Goal: Task Accomplishment & Management: Use online tool/utility

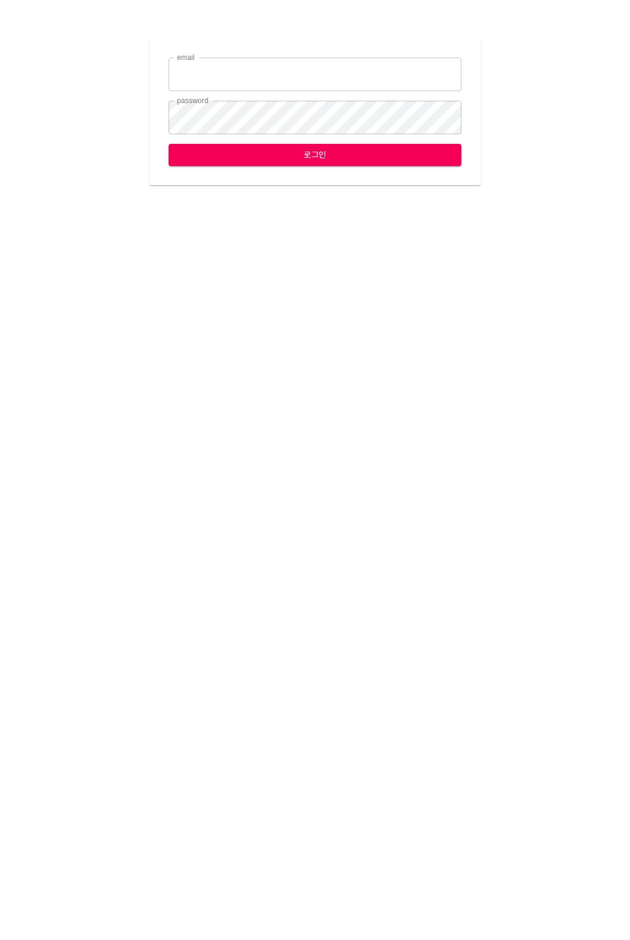
type input "jungce@ihateflyingbugs.com"
click at [372, 148] on span "로그인" at bounding box center [314, 155] width 273 height 15
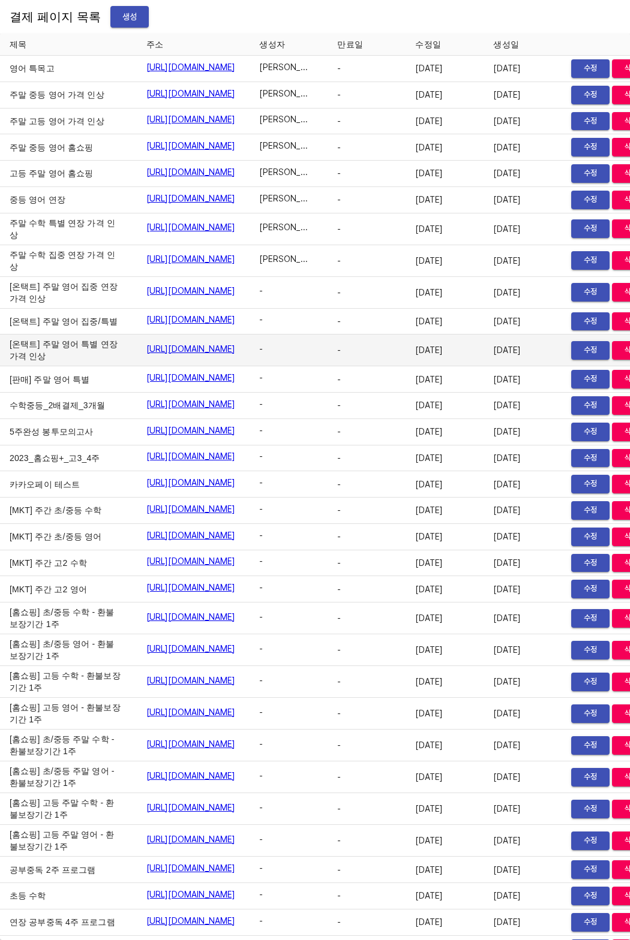
click at [27, 366] on td "[온택트] 주말 영어 특별 연장 가격 인상" at bounding box center [68, 351] width 137 height 32
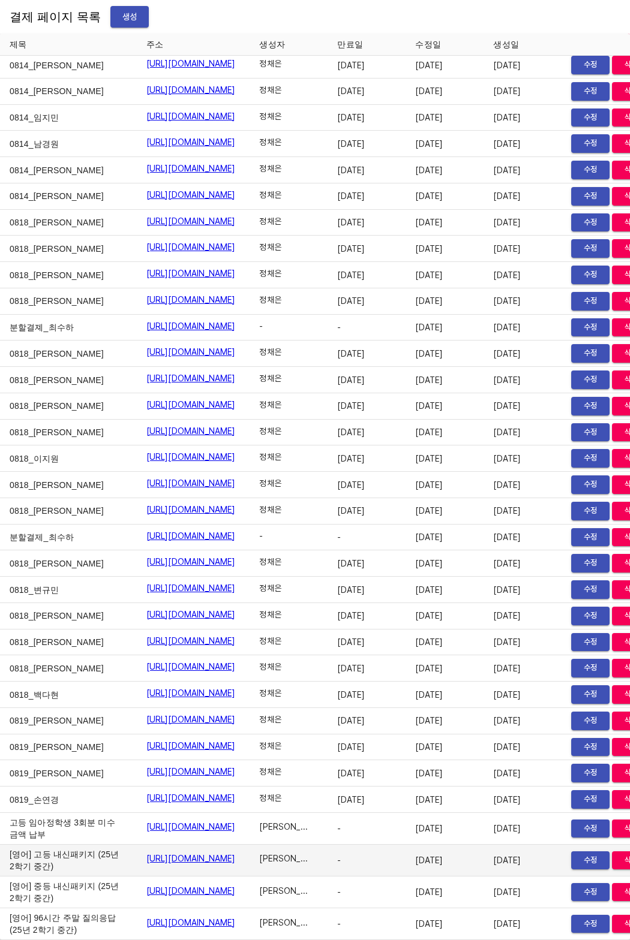
click at [194, 853] on link "[URL][DOMAIN_NAME]" at bounding box center [190, 859] width 89 height 12
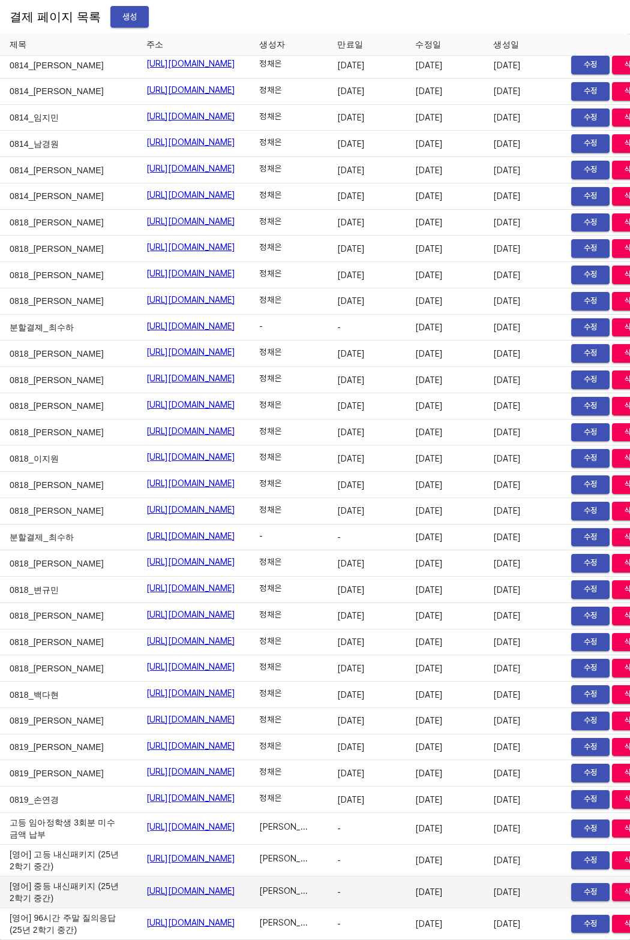
click at [149, 877] on td "https://payment.mildang.kr/oSdHYKssSCVywILdPvCL9" at bounding box center [193, 893] width 113 height 32
click at [179, 885] on link "https://payment.mildang.kr/oSdHYKssSCVywILdPvCL9" at bounding box center [190, 891] width 89 height 12
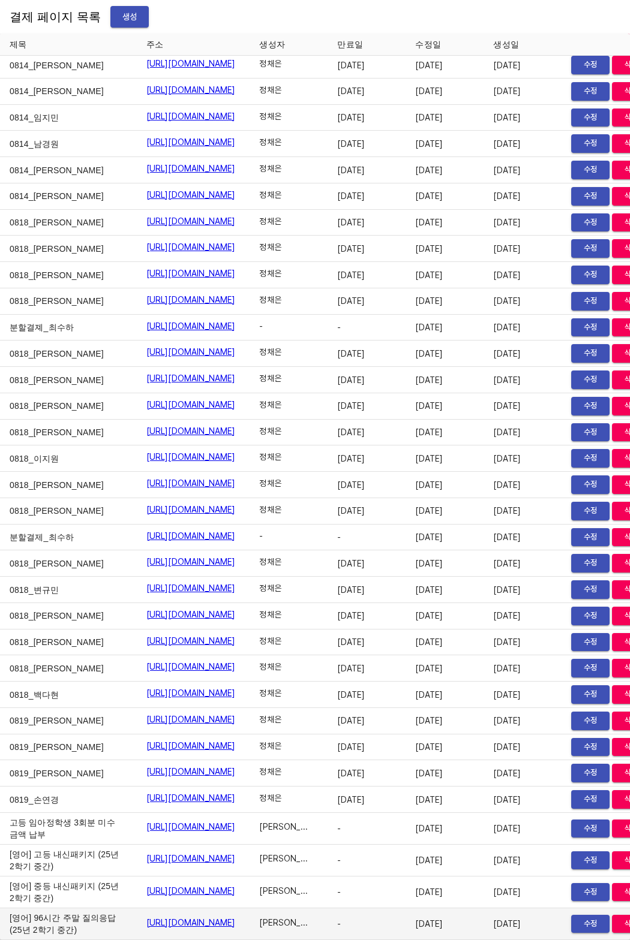
click at [146, 917] on link "[URL][DOMAIN_NAME]" at bounding box center [190, 923] width 89 height 12
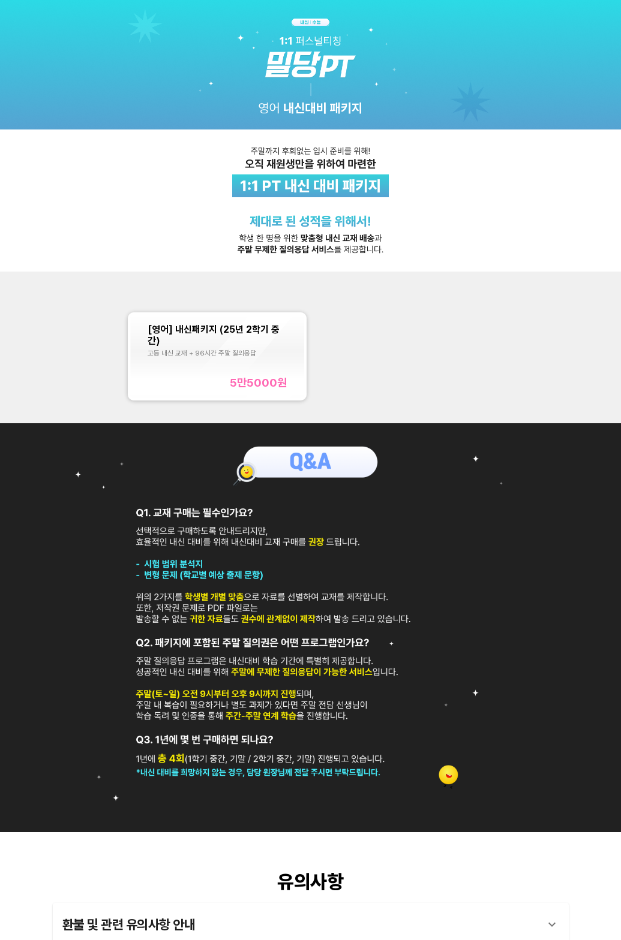
scroll to position [144, 0]
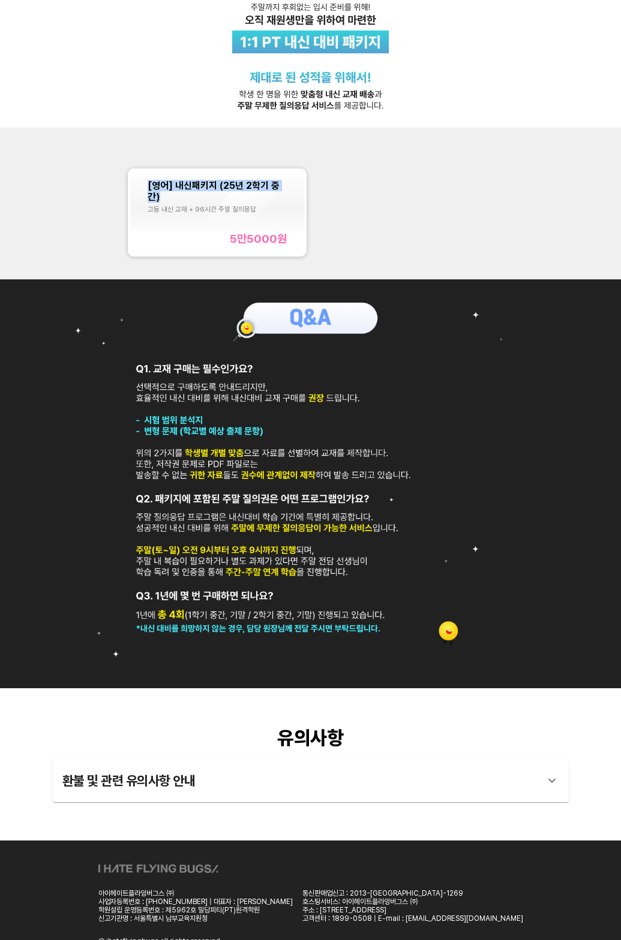
copy span "[영어] 내신패키지 (25년 2학기 중간)"
drag, startPoint x: 137, startPoint y: 188, endPoint x: 288, endPoint y: 188, distance: 151.7
click at [288, 188] on div "[영어] 내신패키지 (25년 2학기 중간) 고등 내신 교재 + 96시간 주말 질의응답 5만5000 원" at bounding box center [217, 212] width 174 height 83
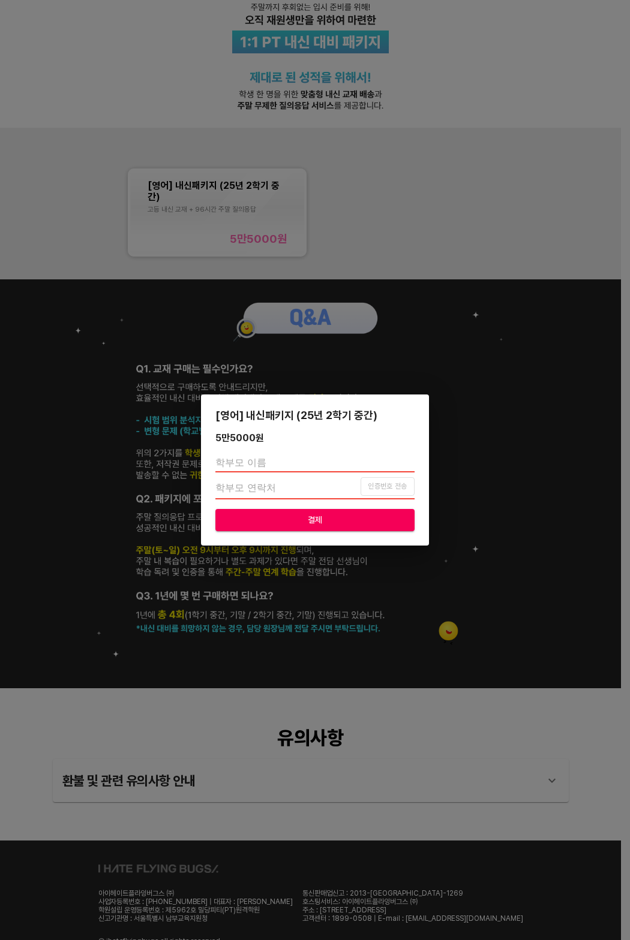
click at [360, 209] on div "[영어] 내신패키지 (25년 2학기 중간) 5만5000 원 인증번호 전송 결제" at bounding box center [315, 470] width 630 height 940
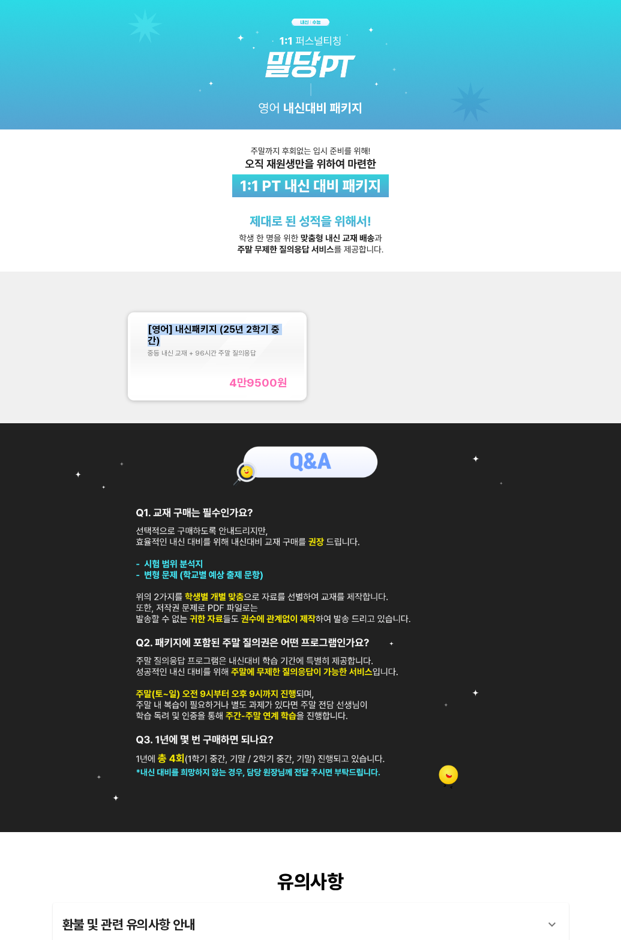
drag, startPoint x: 146, startPoint y: 330, endPoint x: 285, endPoint y: 335, distance: 139.2
click at [285, 335] on div "[영어] 내신패키지 (25년 2학기 중간) 중등 내신 교재 + 96시간 주말 질의응답 4만9500 원" at bounding box center [217, 356] width 174 height 83
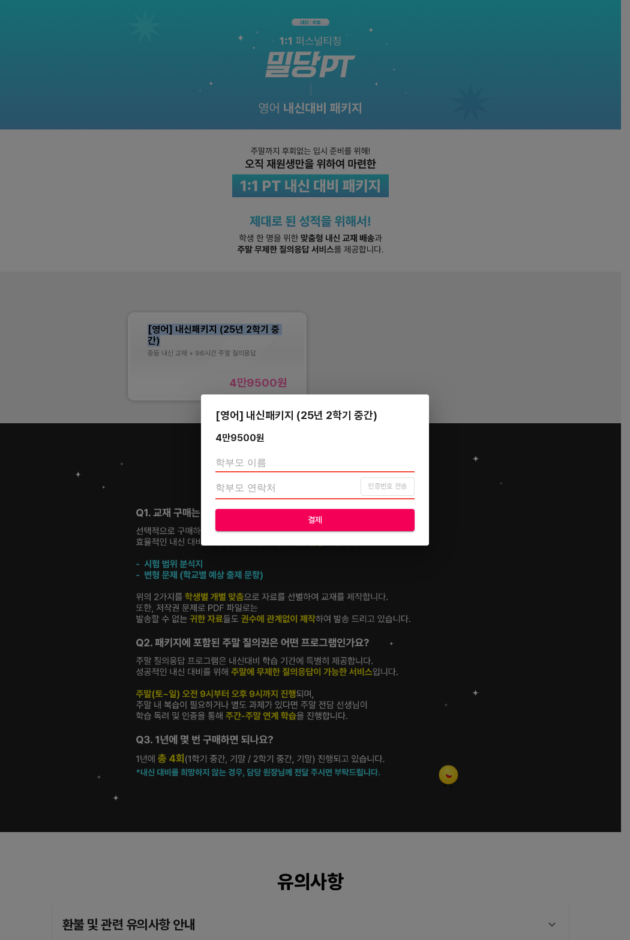
copy span "[영어] 내신패키지 (25년 2학기 중간)"
click at [374, 321] on div "[영어] 내신패키지 (25년 2학기 중간) 4만9500 원 인증번호 전송 결제" at bounding box center [315, 470] width 630 height 940
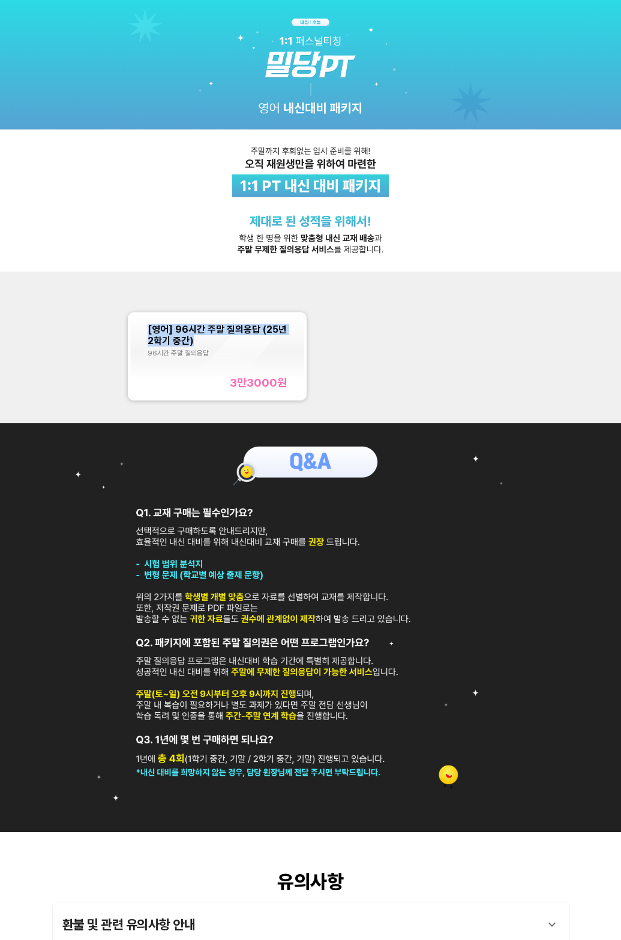
copy span "[영어] 96시간 주말 질의응답 (25년 2학기 중간)"
drag, startPoint x: 145, startPoint y: 326, endPoint x: 212, endPoint y: 341, distance: 68.8
click at [212, 341] on div "[영어] 96시간 주말 질의응답 (25년 2학기 중간) 96시간 주말 질의응답 3만3000 원" at bounding box center [217, 356] width 174 height 83
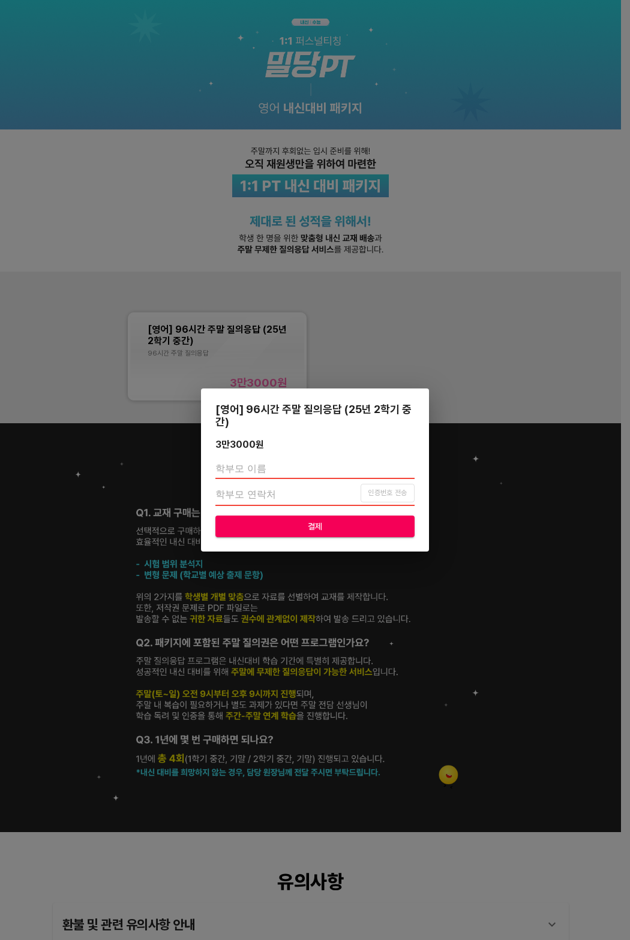
click at [489, 340] on div "[영어] 96시간 주말 질의응답 (25년 2학기 중간) 3만3000 원 인증번호 전송 결제" at bounding box center [315, 470] width 630 height 940
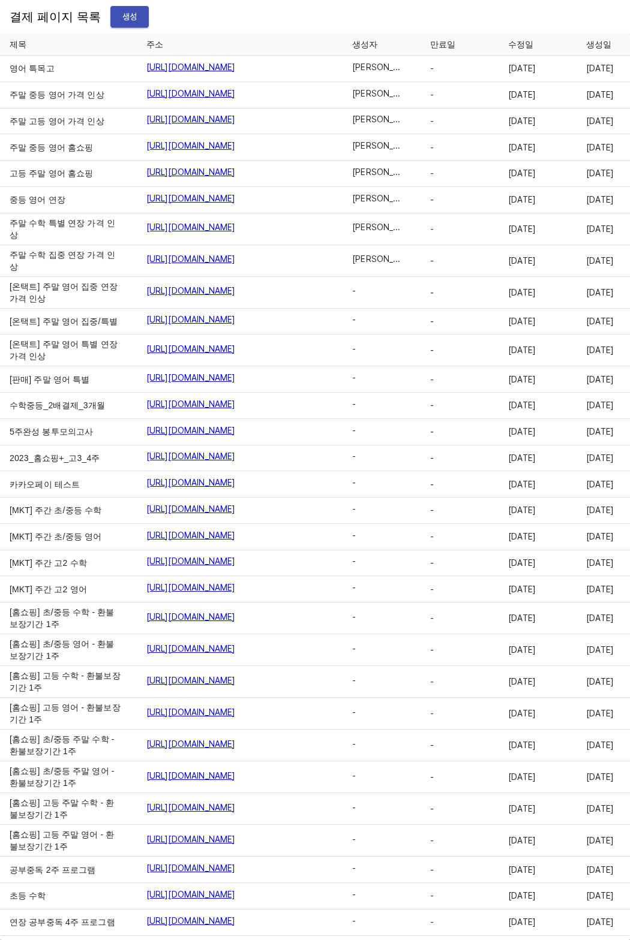
click at [122, 23] on span "생성" at bounding box center [129, 17] width 19 height 15
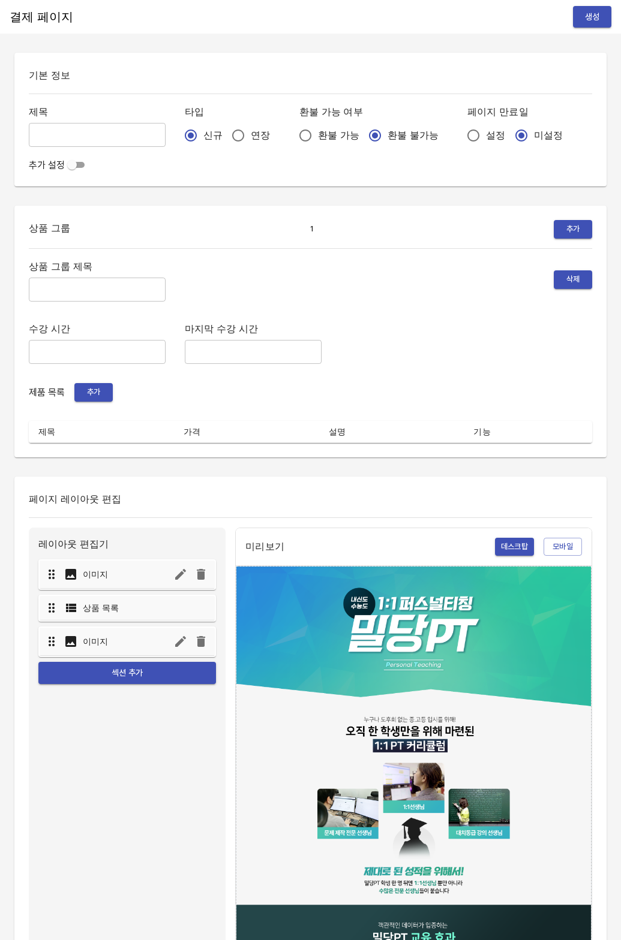
click at [225, 131] on input "연장" at bounding box center [237, 135] width 25 height 25
radio input "true"
click at [461, 137] on input "설정" at bounding box center [473, 135] width 25 height 25
radio input "true"
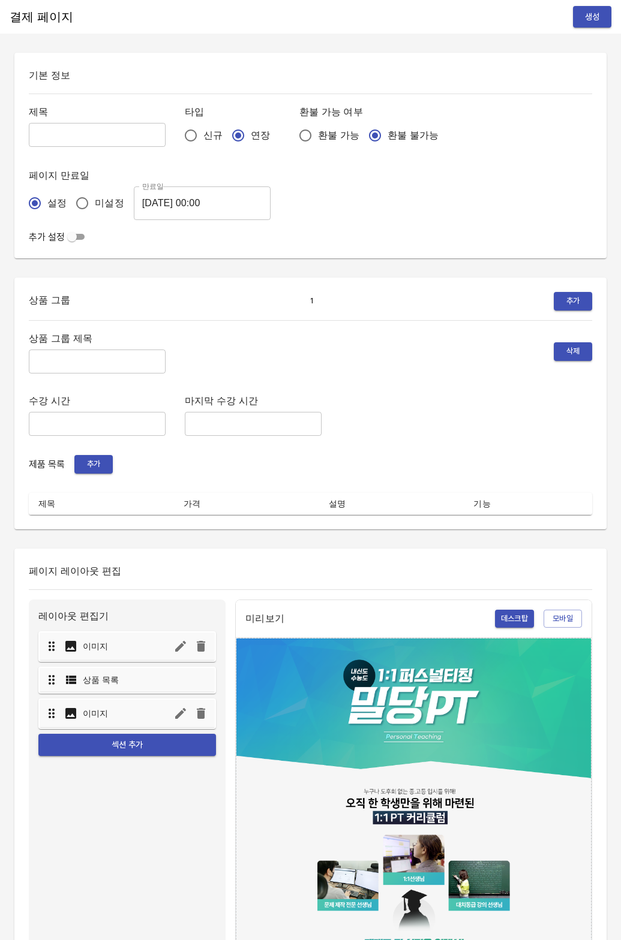
click at [216, 202] on input "2025-08-21 00:00" at bounding box center [202, 203] width 137 height 34
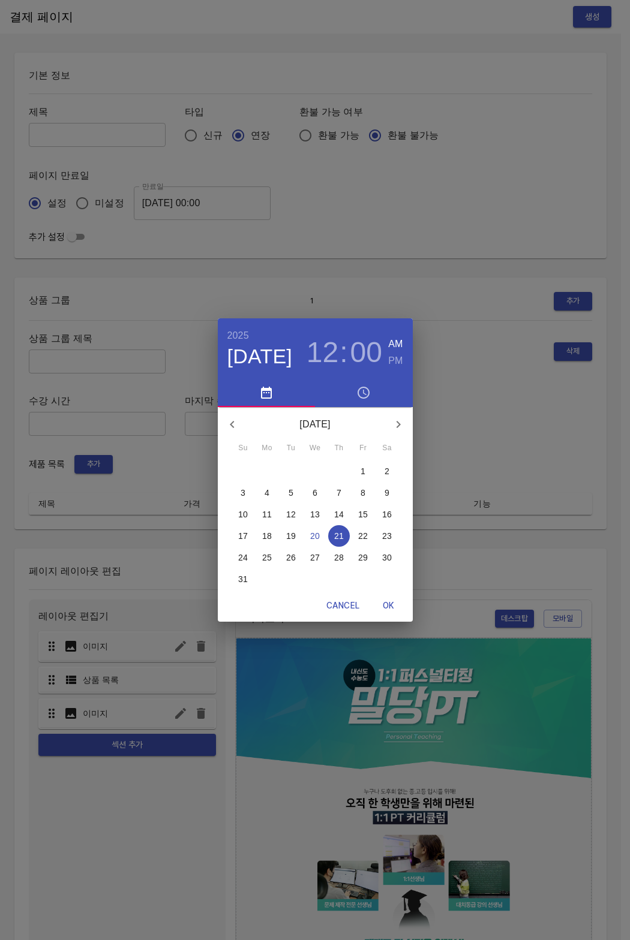
click at [358, 190] on div "2025 Aug 21 12 : 00 AM PM August 2025 Su Mo Tu We Th Fr Sa 27 28 29 30 31 1 2 3…" at bounding box center [315, 470] width 630 height 940
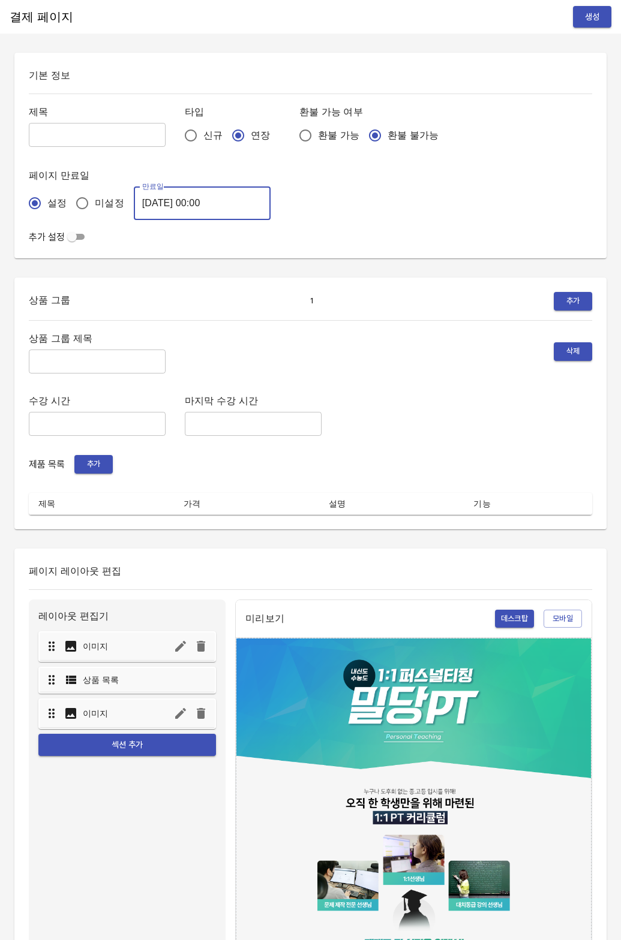
click at [107, 200] on span "미설정" at bounding box center [109, 203] width 29 height 14
click at [95, 200] on input "미설정" at bounding box center [82, 203] width 25 height 25
radio input "true"
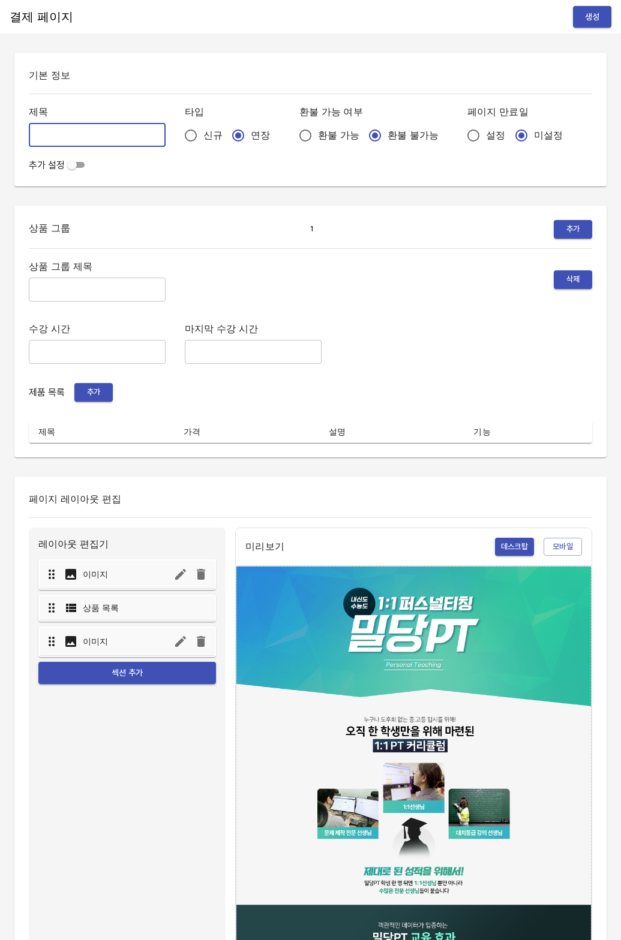
click at [86, 133] on input "text" at bounding box center [97, 135] width 137 height 24
type input "분할결제_김민겸"
click at [39, 290] on input "text" at bounding box center [97, 290] width 137 height 24
type input "주간 집중관리"
click at [80, 395] on span "추가" at bounding box center [93, 393] width 26 height 14
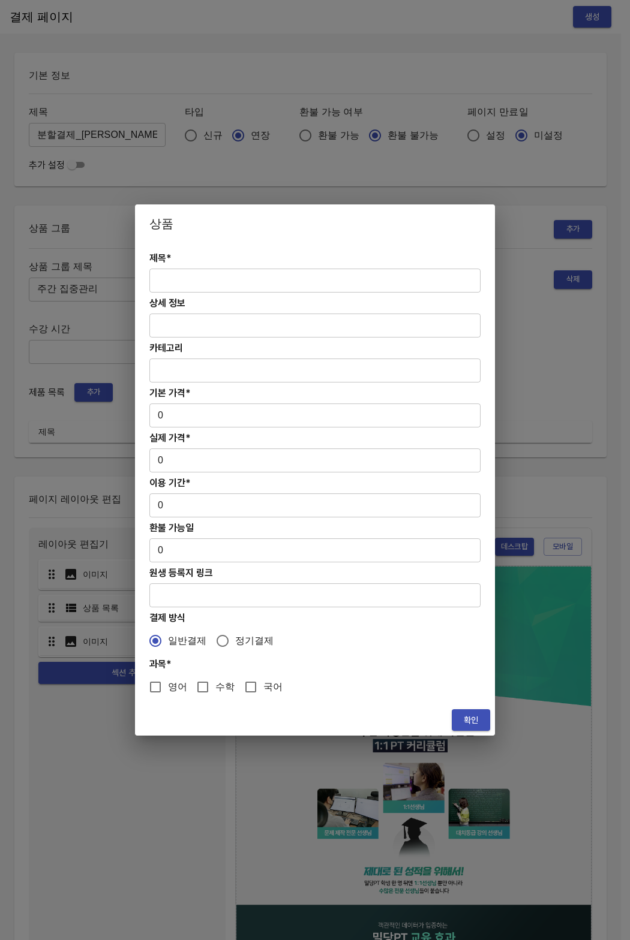
click at [170, 284] on input "text" at bounding box center [314, 281] width 331 height 24
paste input "[분할결제1][연장] 주간 초/중등 수학PT 12주(약 3개월) 집중관리"
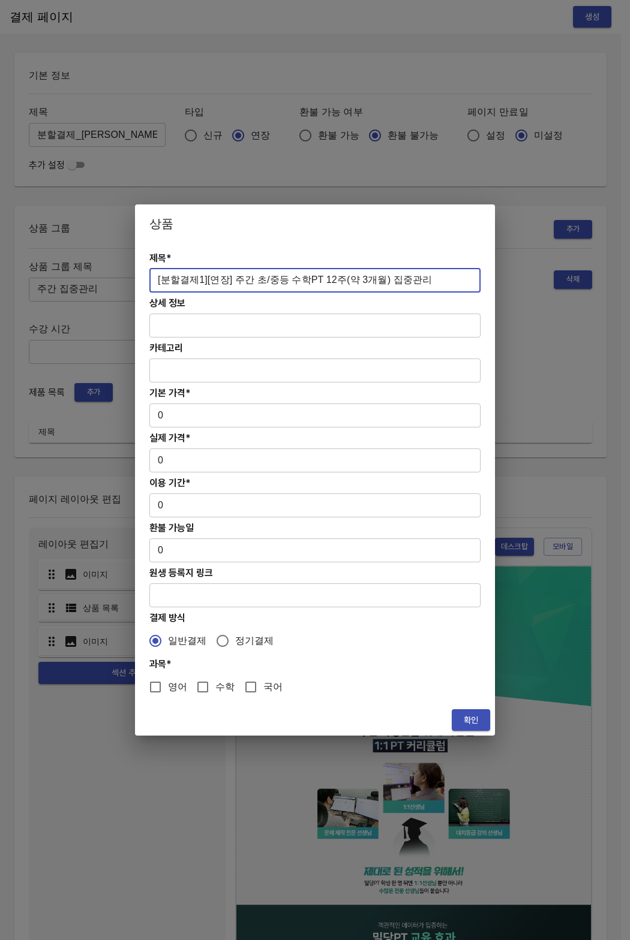
type input "[분할결제1][연장] 주간 초/중등 수학PT 12주(약 3개월) 집중관리"
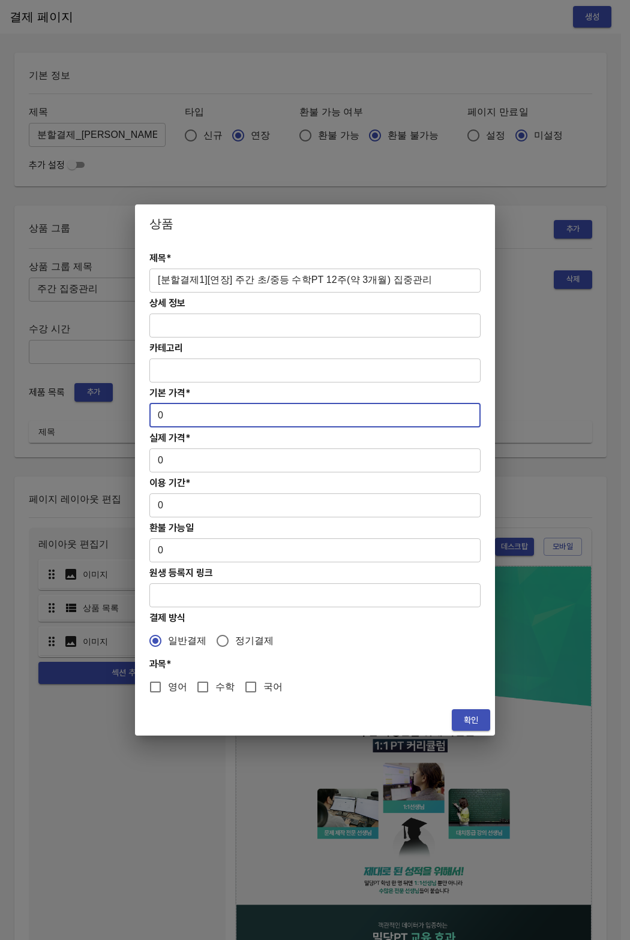
drag, startPoint x: 211, startPoint y: 417, endPoint x: 130, endPoint y: 417, distance: 81.5
click at [130, 417] on div "상품 제목* [분할결제1][연장] 주간 초/중등 수학PT 12주(약 3개월) 집중관리 ​ 상세 정보 ​ 카테고리 ​ 기본 가격* 0 ​ 실제 …" at bounding box center [315, 470] width 630 height 940
paste input "83400"
type input "834000"
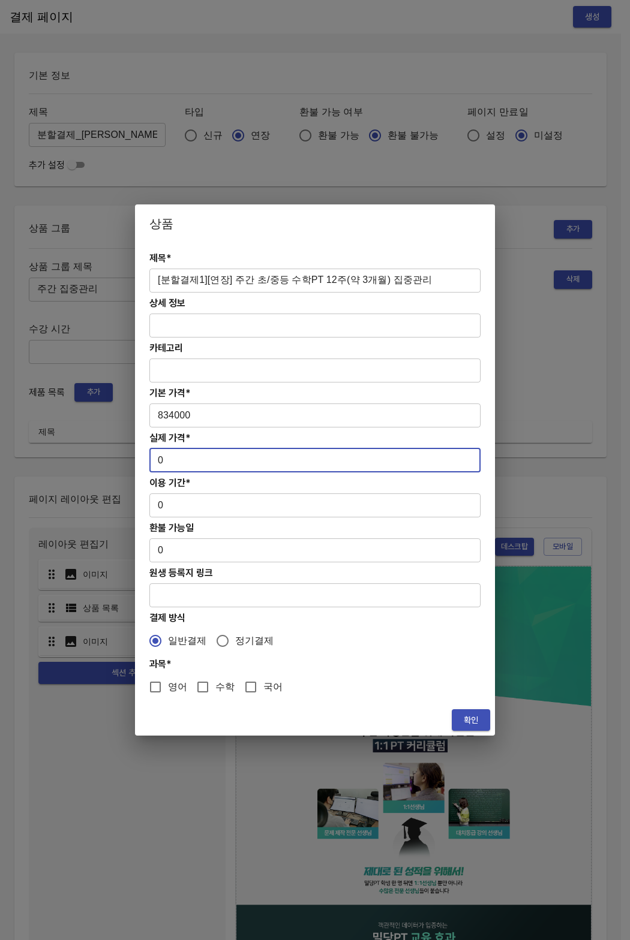
drag, startPoint x: 168, startPoint y: 464, endPoint x: 143, endPoint y: 459, distance: 25.5
click at [143, 459] on div "제목* [분할결제1][연장] 주간 초/중등 수학PT 12주(약 3개월) 집중관리 ​ 상세 정보 ​ 카테고리 ​ 기본 가격* 834000 ​ 실…" at bounding box center [315, 474] width 360 height 462
paste input "83400"
type input "834000"
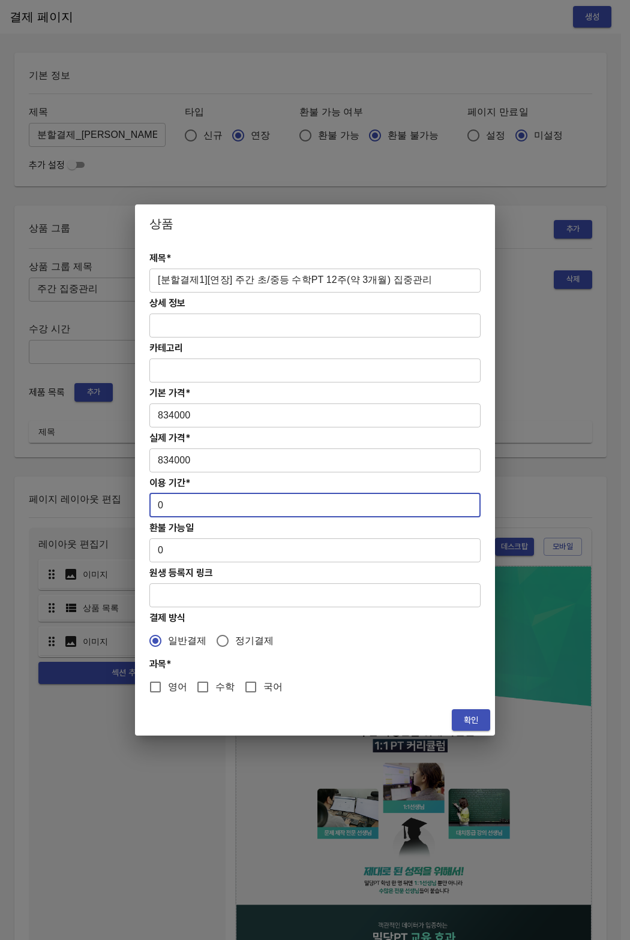
drag, startPoint x: 161, startPoint y: 510, endPoint x: 152, endPoint y: 506, distance: 9.7
click at [152, 506] on input "0" at bounding box center [314, 505] width 331 height 24
type input "84"
click at [206, 685] on input "수학" at bounding box center [202, 687] width 25 height 25
checkbox input "true"
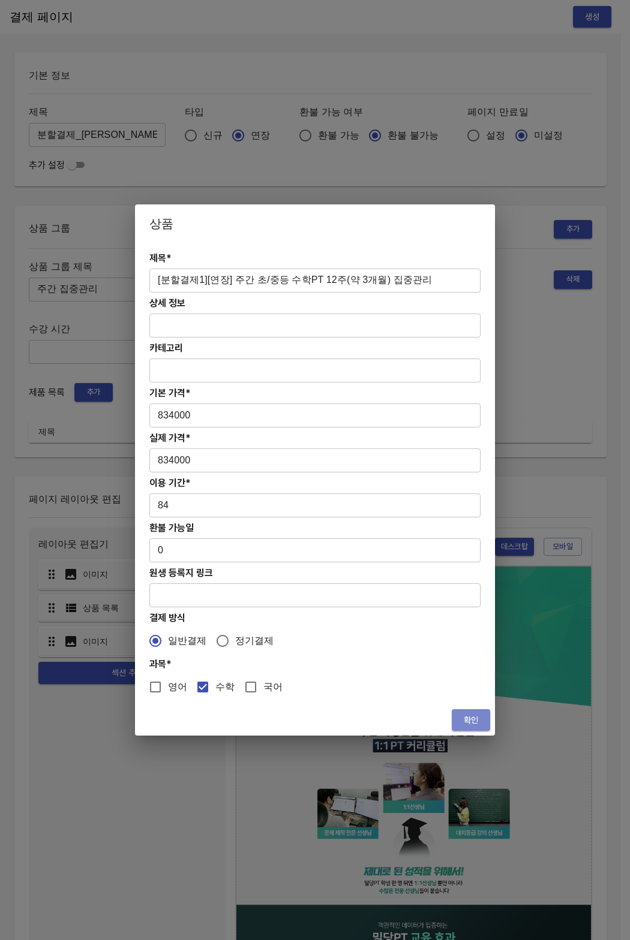
click at [477, 717] on span "확인" at bounding box center [470, 720] width 19 height 15
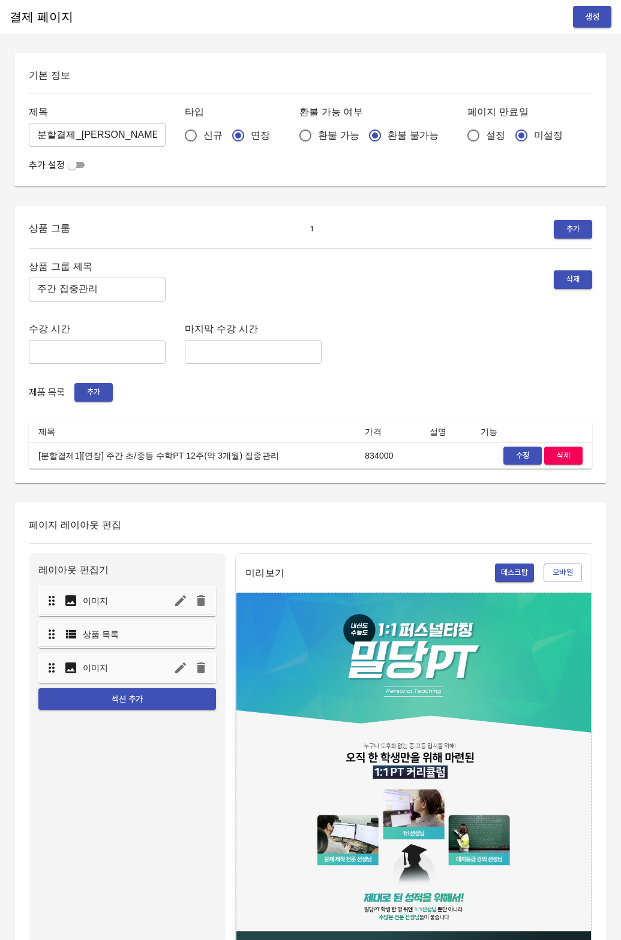
click at [86, 395] on span "추가" at bounding box center [93, 393] width 26 height 14
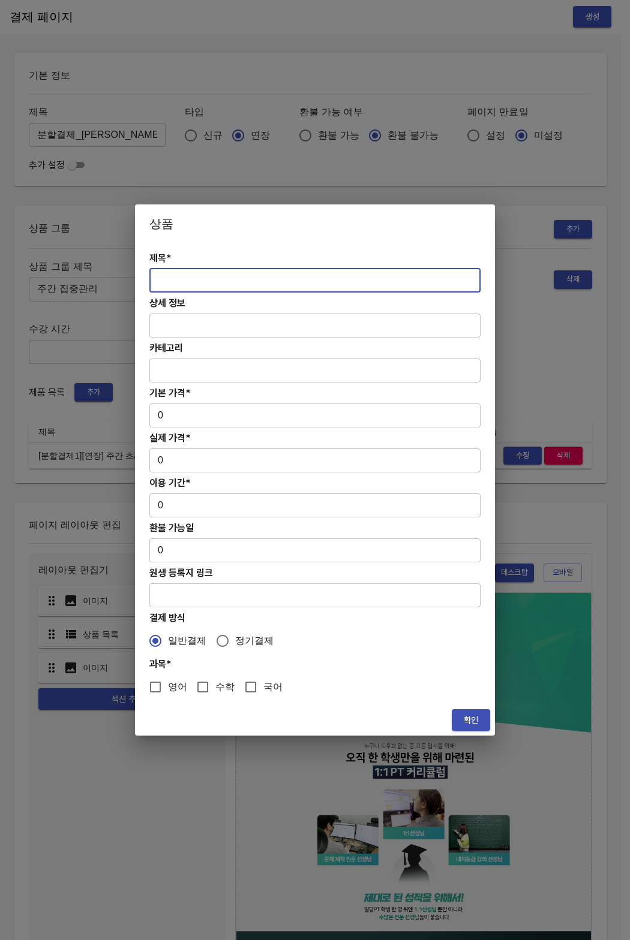
drag, startPoint x: 225, startPoint y: 281, endPoint x: 164, endPoint y: 365, distance: 104.3
click at [225, 281] on input "text" at bounding box center [314, 281] width 331 height 24
paste input "[분할결제2][연장] 주간 초/중등 수학PT 12주(약 3개월) 집중관리"
type input "[분할결제2][연장] 주간 초/중등 수학PT 12주(약 3개월) 집중관리"
click at [167, 401] on div "제목* [분할결제2][연장] 주간 초/중등 수학PT 12주(약 3개월) 집중관리 ​ 상세 정보 ​ 카테고리 ​ 기본 가격* 0 ​ 실제 가격*…" at bounding box center [315, 474] width 360 height 462
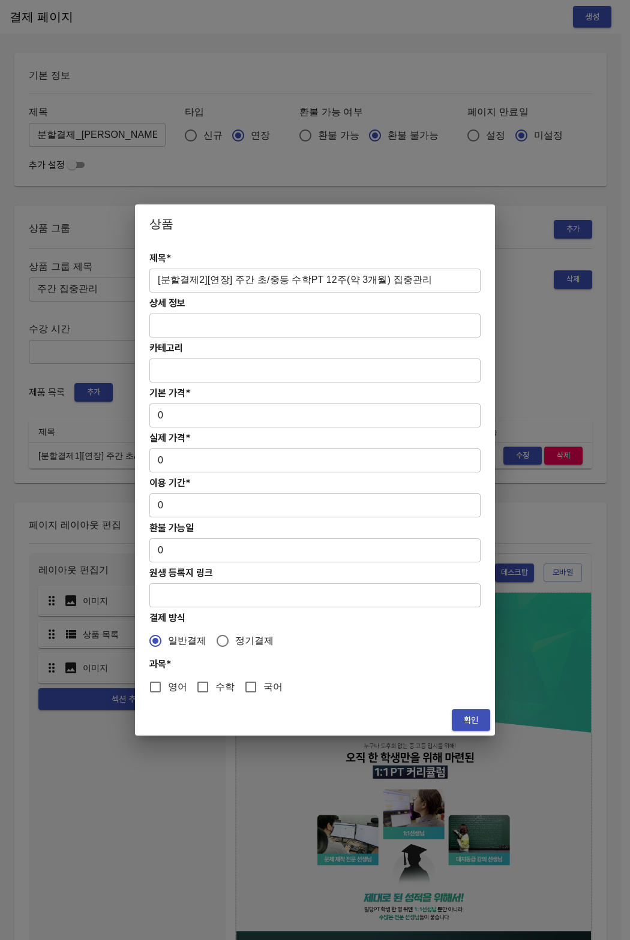
drag, startPoint x: 158, startPoint y: 430, endPoint x: 177, endPoint y: 415, distance: 24.3
click at [158, 430] on div "제목* [분할결제2][연장] 주간 초/중등 수학PT 12주(약 3개월) 집중관리 ​ 상세 정보 ​ 카테고리 ​ 기본 가격* 0 ​ 실제 가격*…" at bounding box center [315, 474] width 360 height 462
click at [177, 415] on input "0" at bounding box center [314, 416] width 331 height 24
drag, startPoint x: 198, startPoint y: 418, endPoint x: 134, endPoint y: 408, distance: 65.5
click at [134, 408] on div "상품 제목* [분할결제2][연장] 주간 초/중등 수학PT 12주(약 3개월) 집중관리 ​ 상세 정보 ​ 카테고리 ​ 기본 가격* 0 ​ 실제 …" at bounding box center [315, 470] width 630 height 940
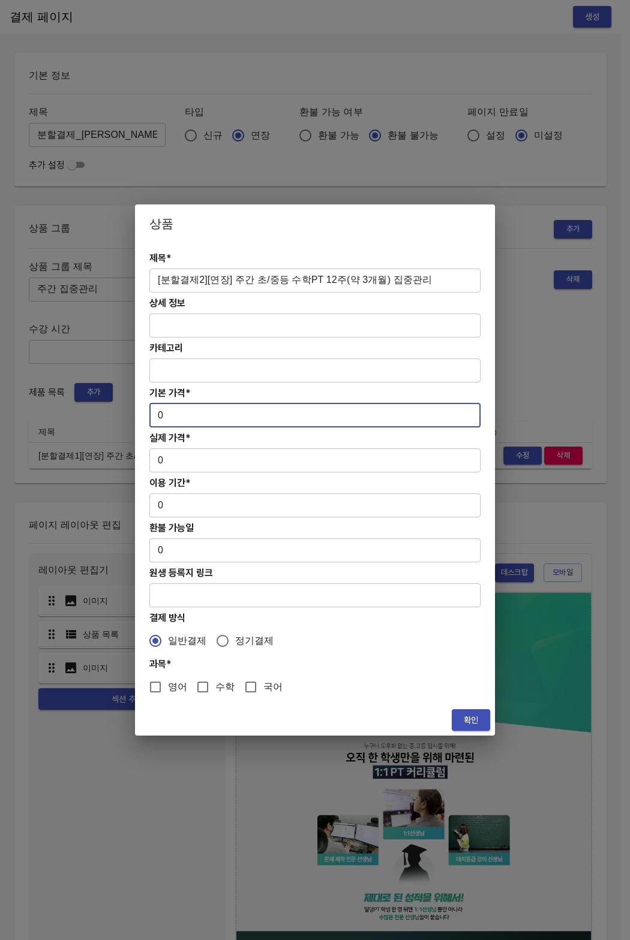
paste input "83400"
type input "834000"
drag, startPoint x: 198, startPoint y: 418, endPoint x: 152, endPoint y: 412, distance: 46.6
click at [152, 412] on input "834000" at bounding box center [314, 416] width 331 height 24
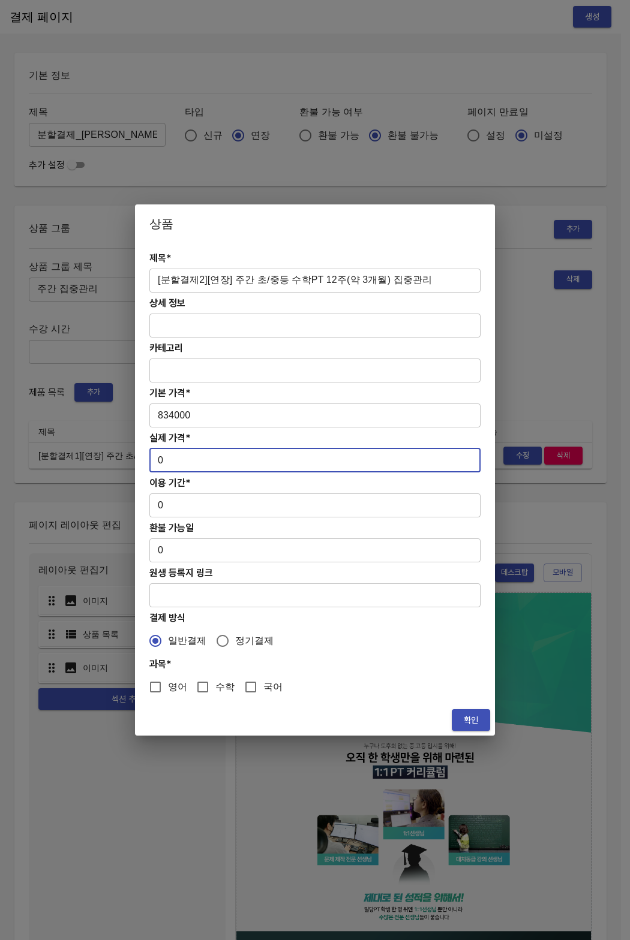
click at [172, 468] on input "0" at bounding box center [314, 461] width 331 height 24
drag, startPoint x: 168, startPoint y: 464, endPoint x: 155, endPoint y: 462, distance: 13.4
click at [155, 462] on input "0" at bounding box center [314, 461] width 331 height 24
paste input "83400"
type input "834000"
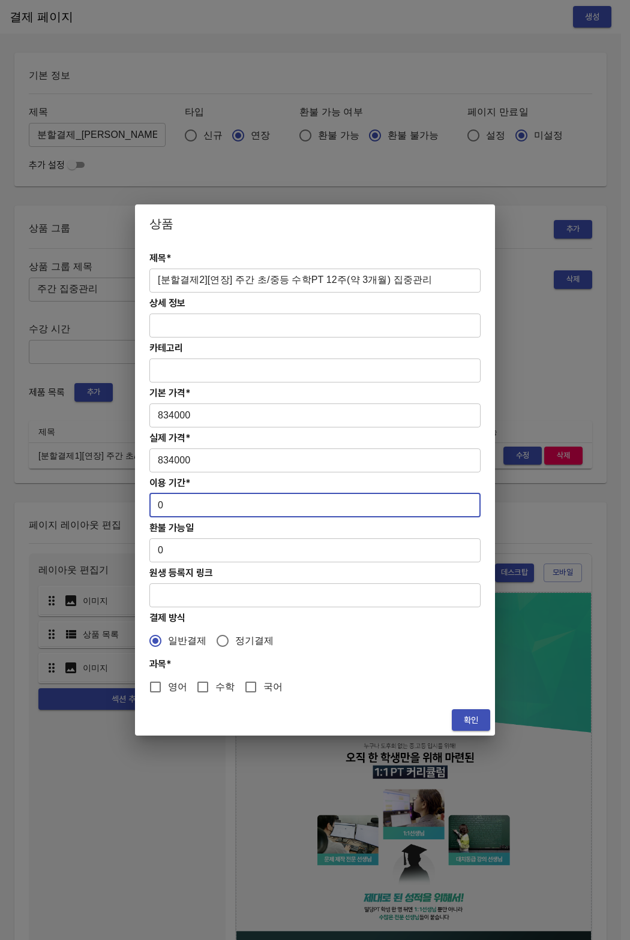
drag, startPoint x: 161, startPoint y: 509, endPoint x: 146, endPoint y: 504, distance: 16.3
click at [146, 504] on div "제목* [분할결제2][연장] 주간 초/중등 수학PT 12주(약 3개월) 집중관리 ​ 상세 정보 ​ 카테고리 ​ 기본 가격* 834000 ​ 실…" at bounding box center [315, 474] width 360 height 462
type input "84"
click at [207, 687] on input "수학" at bounding box center [202, 687] width 25 height 25
checkbox input "true"
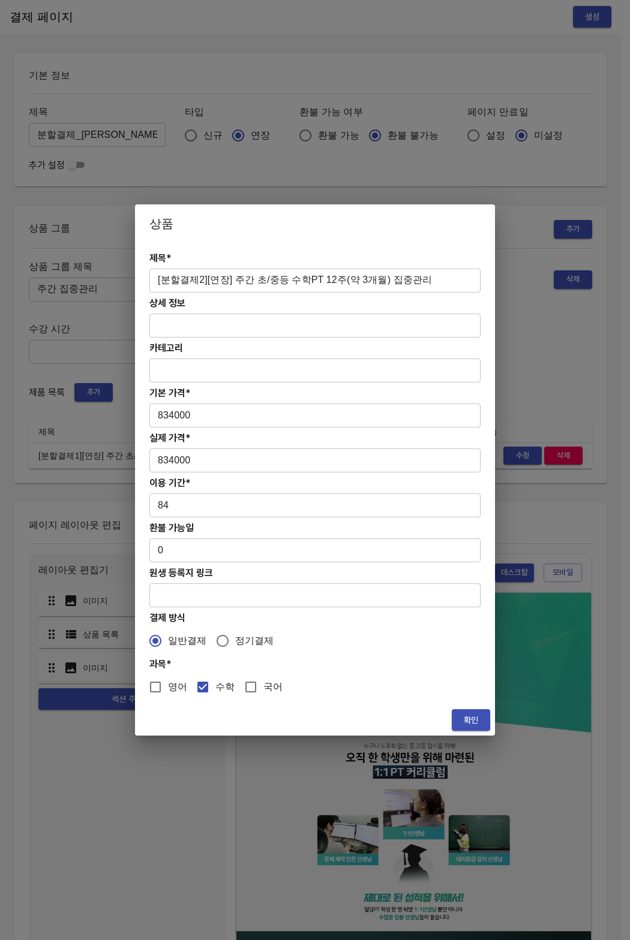
click at [475, 711] on button "확인" at bounding box center [471, 720] width 38 height 22
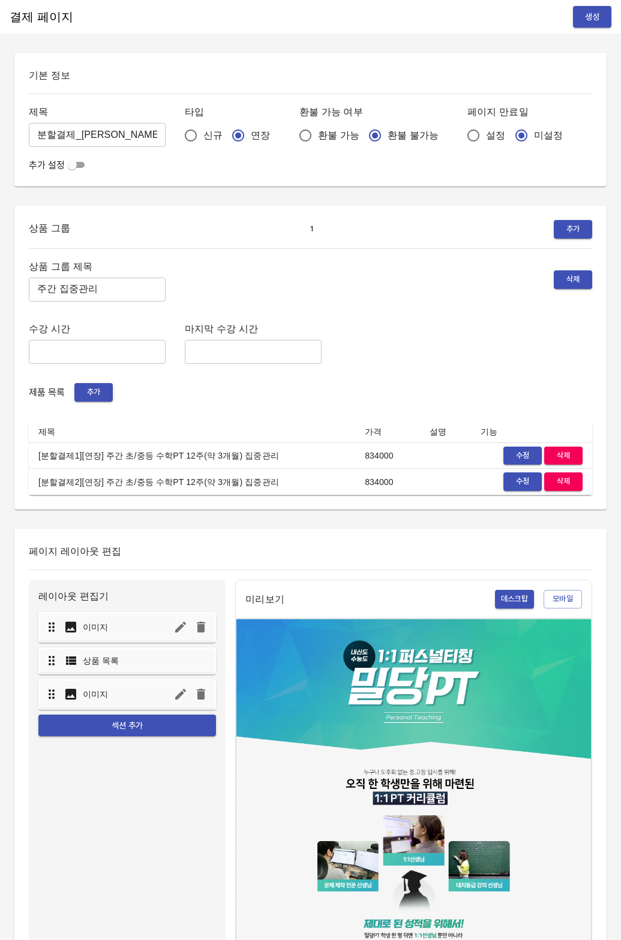
click at [276, 457] on td "[분할결제1][연장] 주간 초/중등 수학PT 12주(약 3개월) 집중관리" at bounding box center [192, 456] width 326 height 26
drag, startPoint x: 273, startPoint y: 455, endPoint x: 38, endPoint y: 459, distance: 235.7
click at [38, 459] on td "[분할결제1][연장] 주간 초/중등 수학PT 12주(약 3개월) 집중관리" at bounding box center [192, 456] width 326 height 26
drag, startPoint x: 38, startPoint y: 459, endPoint x: 251, endPoint y: 458, distance: 212.9
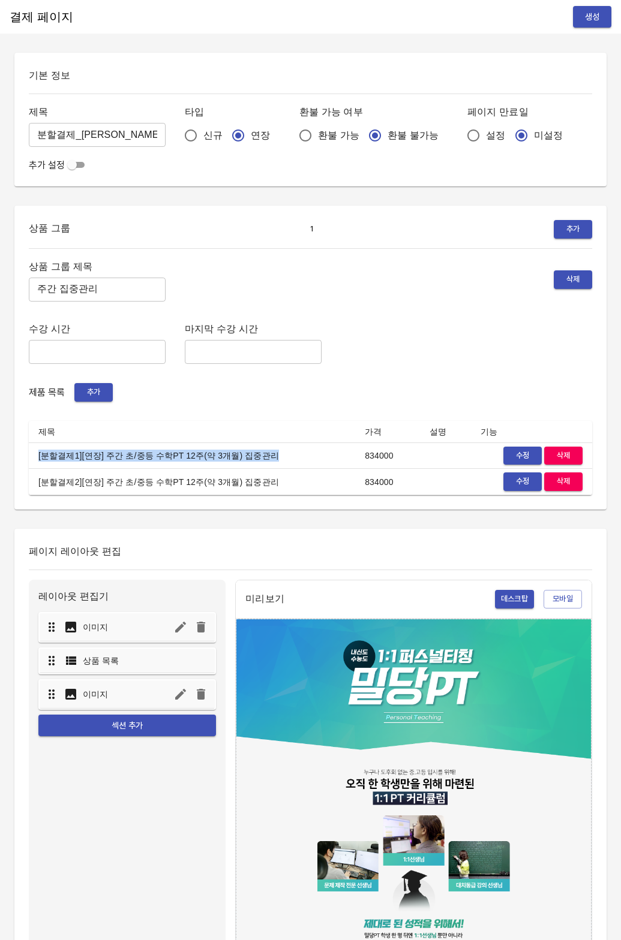
click at [251, 458] on td "[분할결제1][연장] 주간 초/중등 수학PT 12주(약 3개월) 집중관리" at bounding box center [192, 456] width 326 height 26
click at [514, 460] on span "수정" at bounding box center [522, 456] width 26 height 14
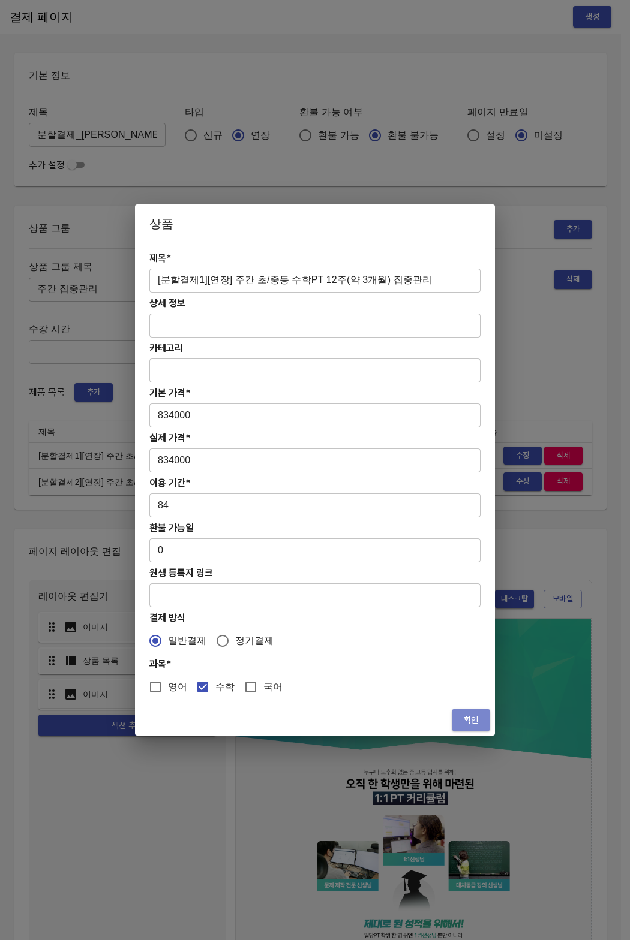
click at [475, 714] on span "확인" at bounding box center [470, 720] width 19 height 15
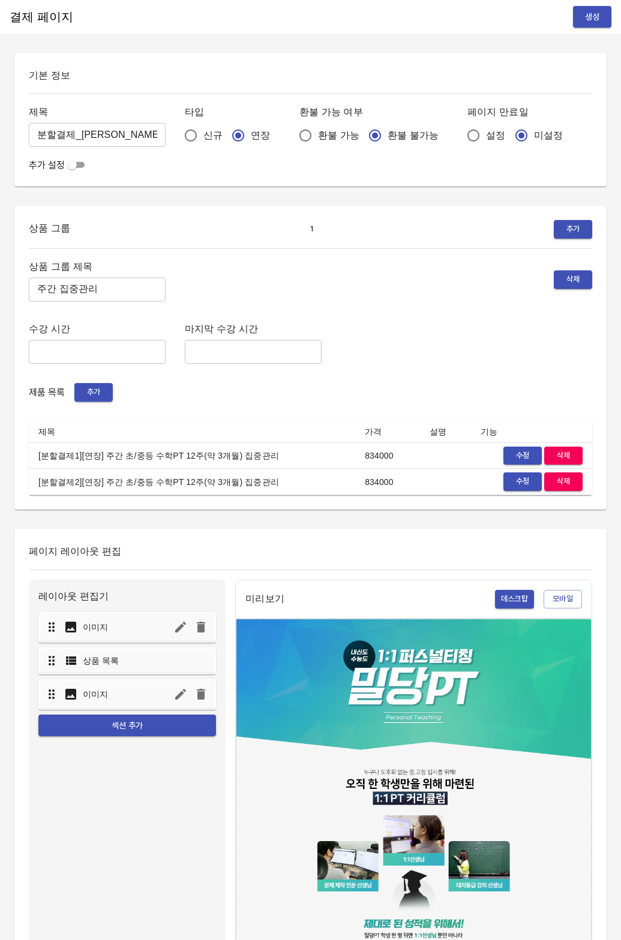
click at [330, 375] on div "상품 그룹 제목 주간 집중관리 ​ 삭제 수강 시간 ​ 마지막 수강 시간 ​ 제품 목록 추가 제목 가격 설명 기능 [분할결제1][연장] 주간 초…" at bounding box center [310, 376] width 563 height 237
click at [606, 17] on button "생성" at bounding box center [592, 17] width 38 height 22
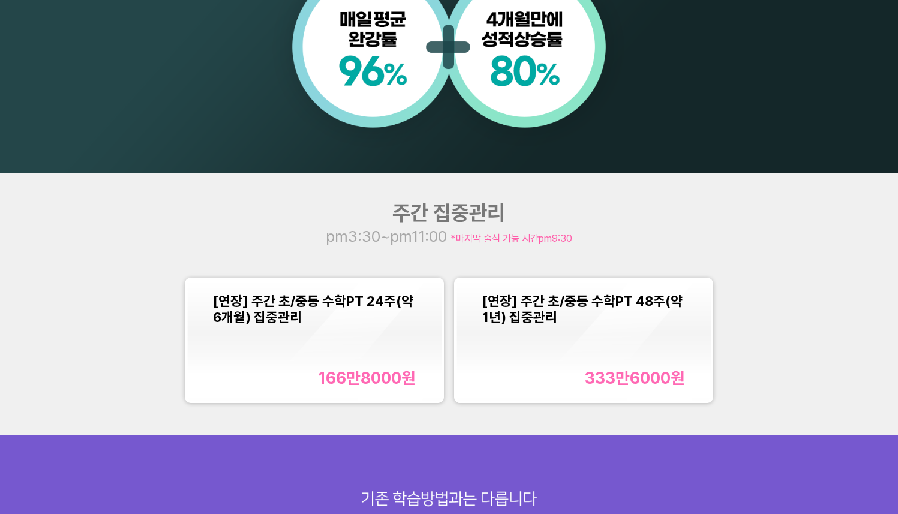
scroll to position [1059, 0]
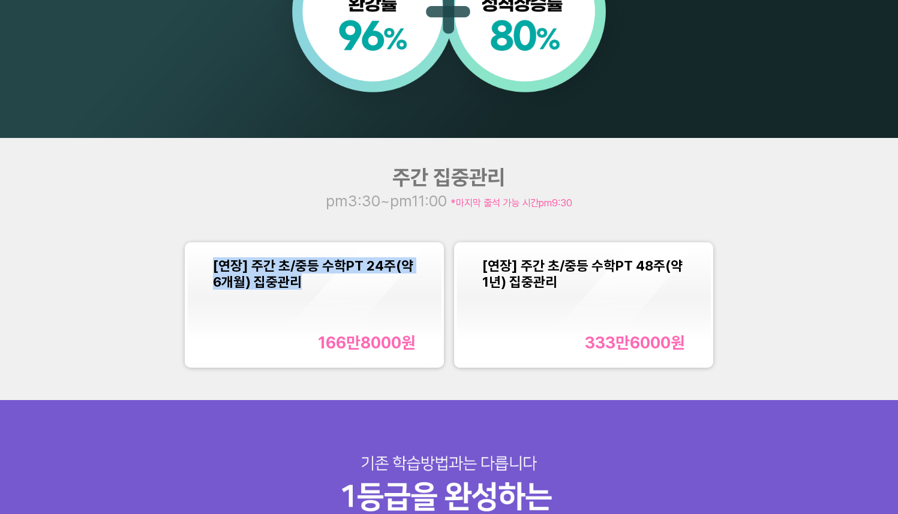
copy span "[연장] 주간 초/중등 수학PT 24주(약 6개월) 집중관리"
drag, startPoint x: 210, startPoint y: 262, endPoint x: 295, endPoint y: 281, distance: 87.2
click at [295, 281] on div "[연장] 주간 초/중등 수학PT 24주(약 6개월) 집중관리 166만8000 원" at bounding box center [314, 305] width 254 height 121
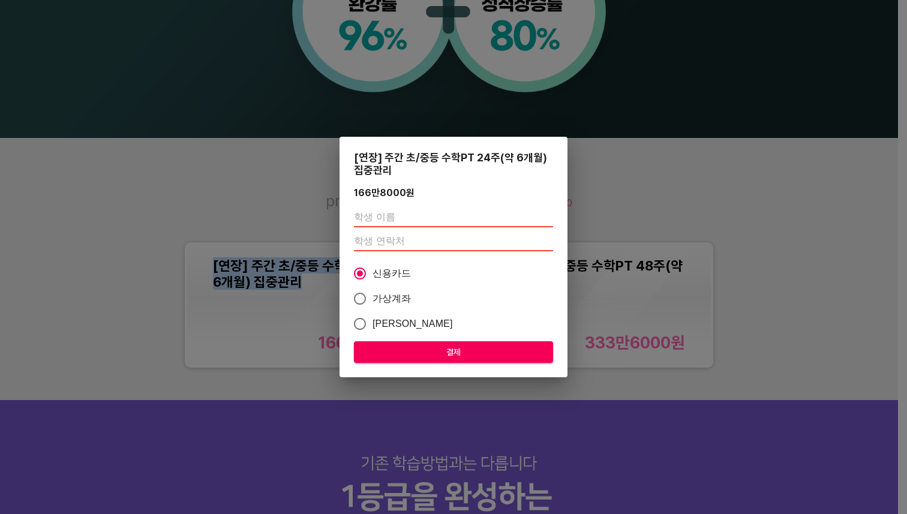
click at [448, 106] on div "[연장] 주간 초/중등 수학PT 24주(약 6개월) 집중관리 166만8000 원 신용카드 가상계좌 카카오페이 결제" at bounding box center [453, 257] width 907 height 514
click at [449, 95] on div "[연장] 주간 초/중등 수학PT 24주(약 6개월) 집중관리 166만8000 원 신용카드 가상계좌 카카오페이 결제" at bounding box center [453, 257] width 907 height 514
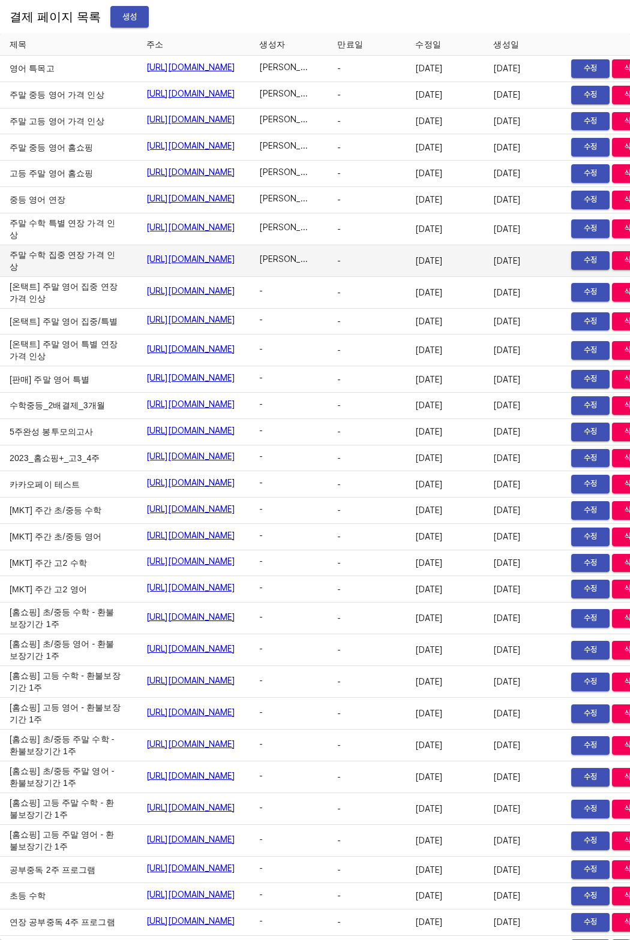
click at [52, 277] on td "주말 수학 집중 연장 가격 인상" at bounding box center [68, 261] width 137 height 32
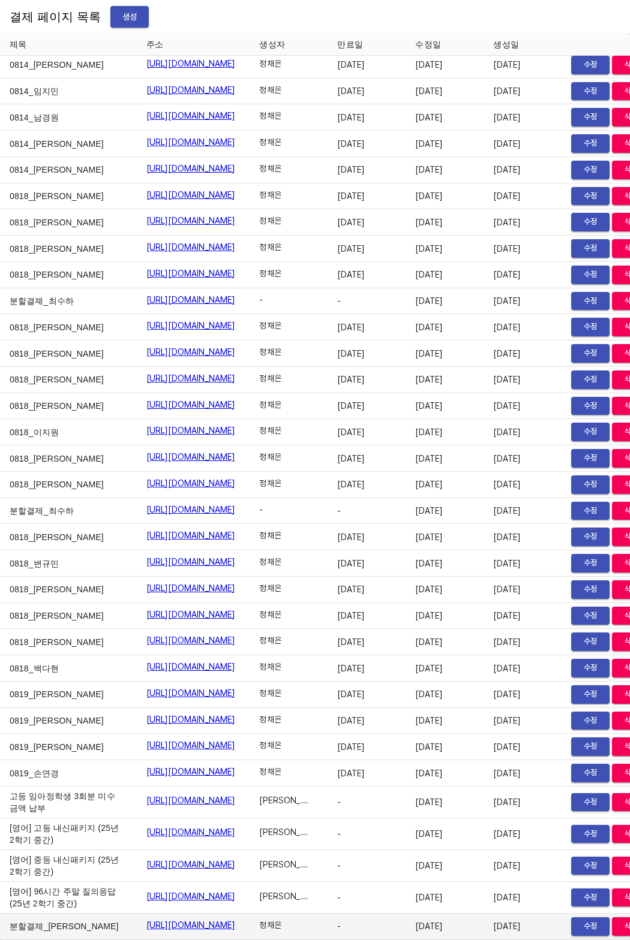
drag, startPoint x: 74, startPoint y: 920, endPoint x: 320, endPoint y: 920, distance: 245.8
click at [320, 920] on tr "분할결제_김민겸 https://payment.mildang.kr/Odavz9-kSPpMJPf16t5CM 정채은 - 2025-08-20 2025…" at bounding box center [330, 927] width 660 height 26
copy tr "분할결제_김민겸 https://payment.mildang.kr/Odavz9-kSPpMJPf16t5CM"
click at [197, 919] on link "https://payment.mildang.kr/Odavz9-kSPpMJPf16t5CM" at bounding box center [190, 925] width 89 height 12
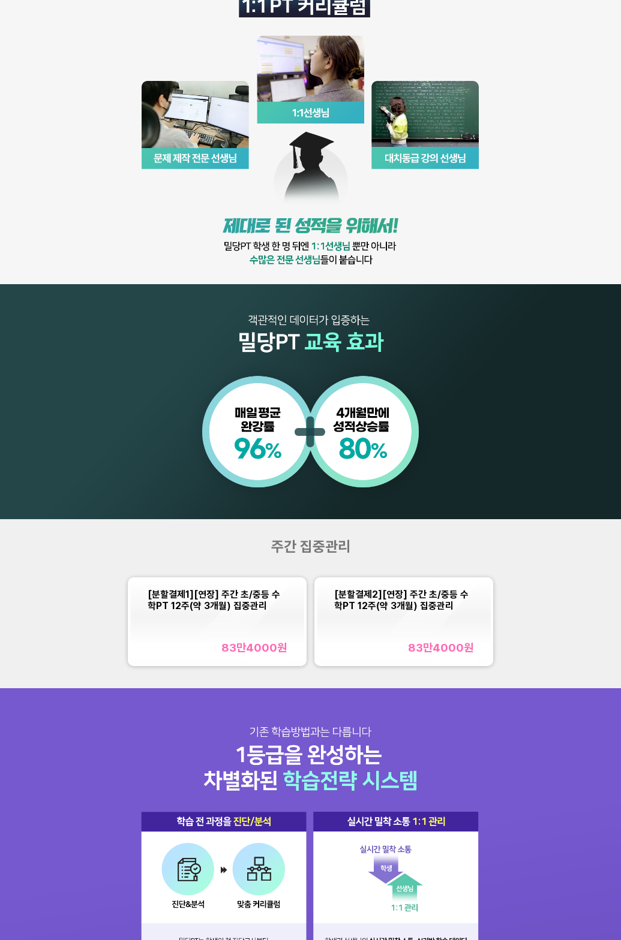
scroll to position [321, 0]
